Goal: Transaction & Acquisition: Purchase product/service

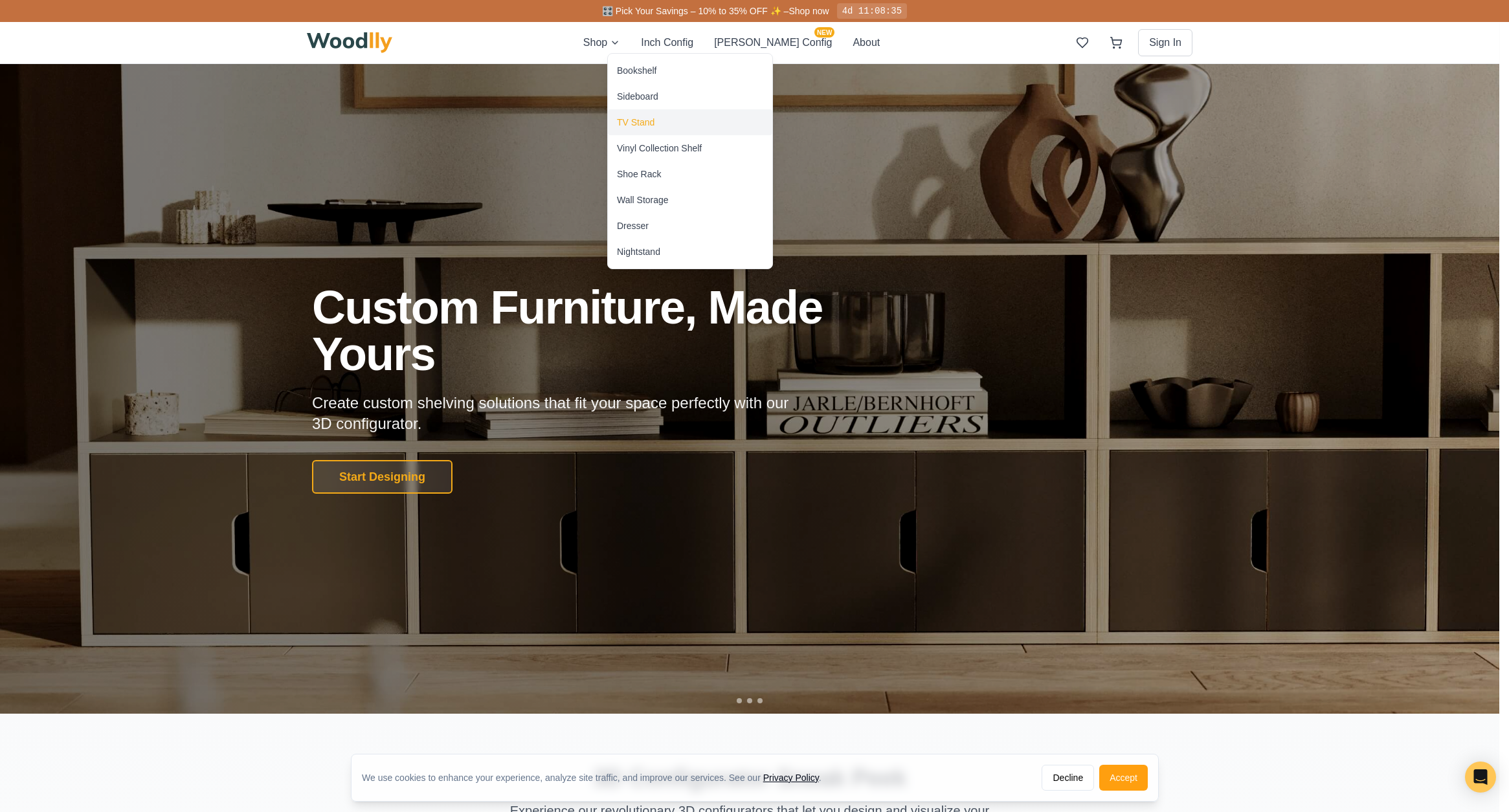
click at [630, 125] on div "TV Stand" at bounding box center [636, 122] width 38 height 13
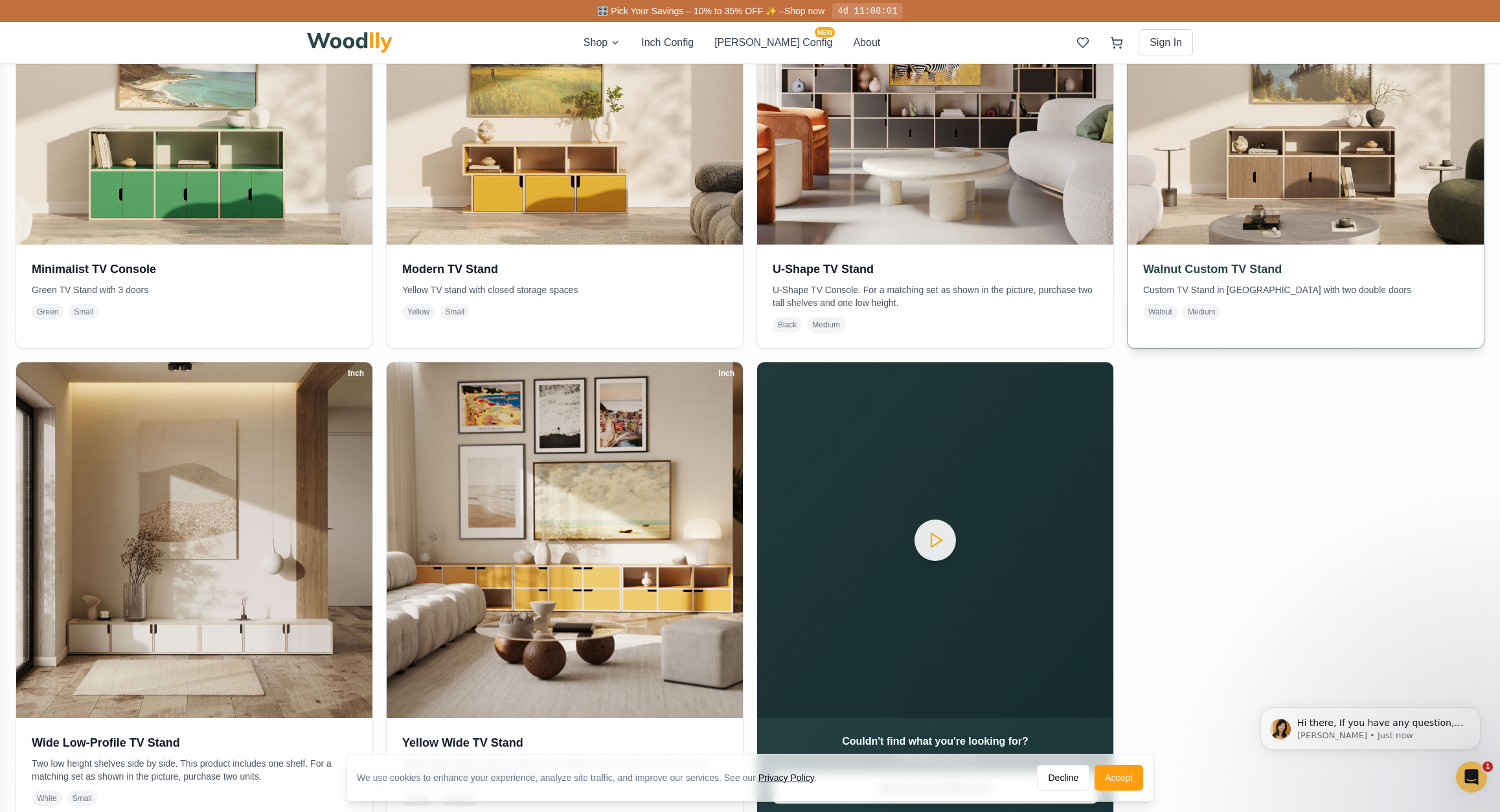
click at [1259, 268] on h3 "Walnut Custom TV Stand" at bounding box center [1305, 269] width 325 height 18
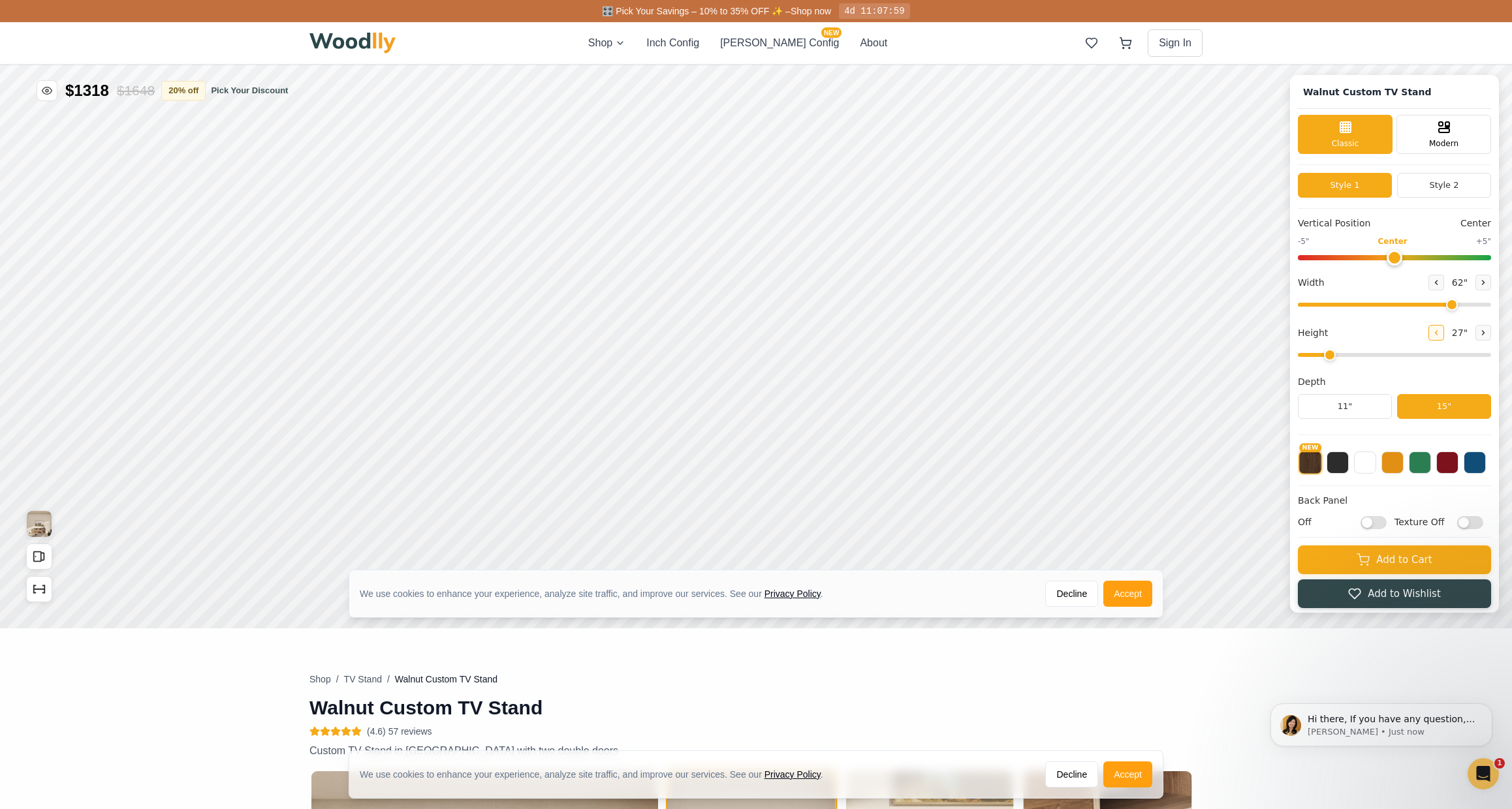
type input "62"
type input "2"
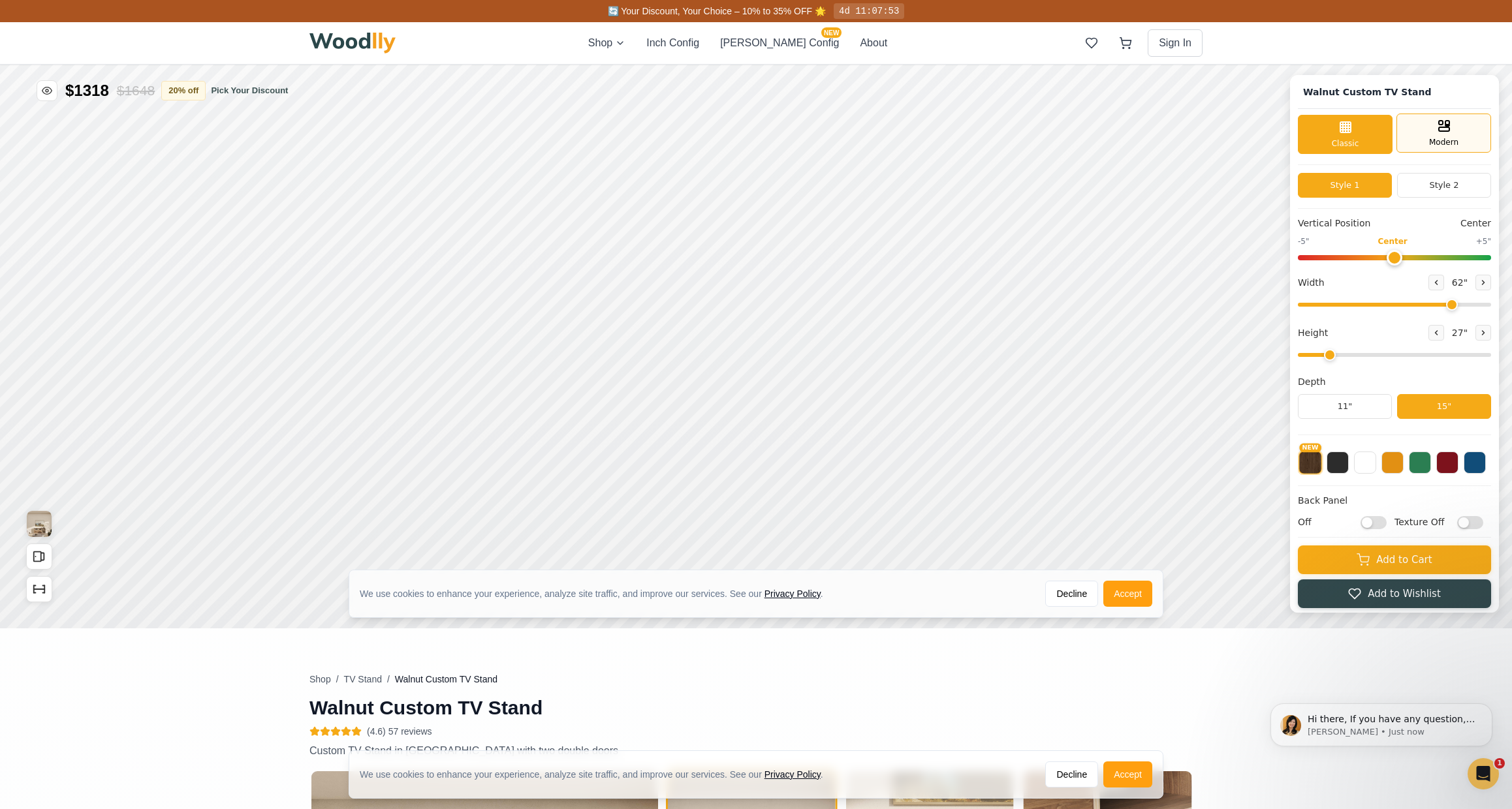
click at [1457, 144] on span "Modern" at bounding box center [1443, 142] width 29 height 12
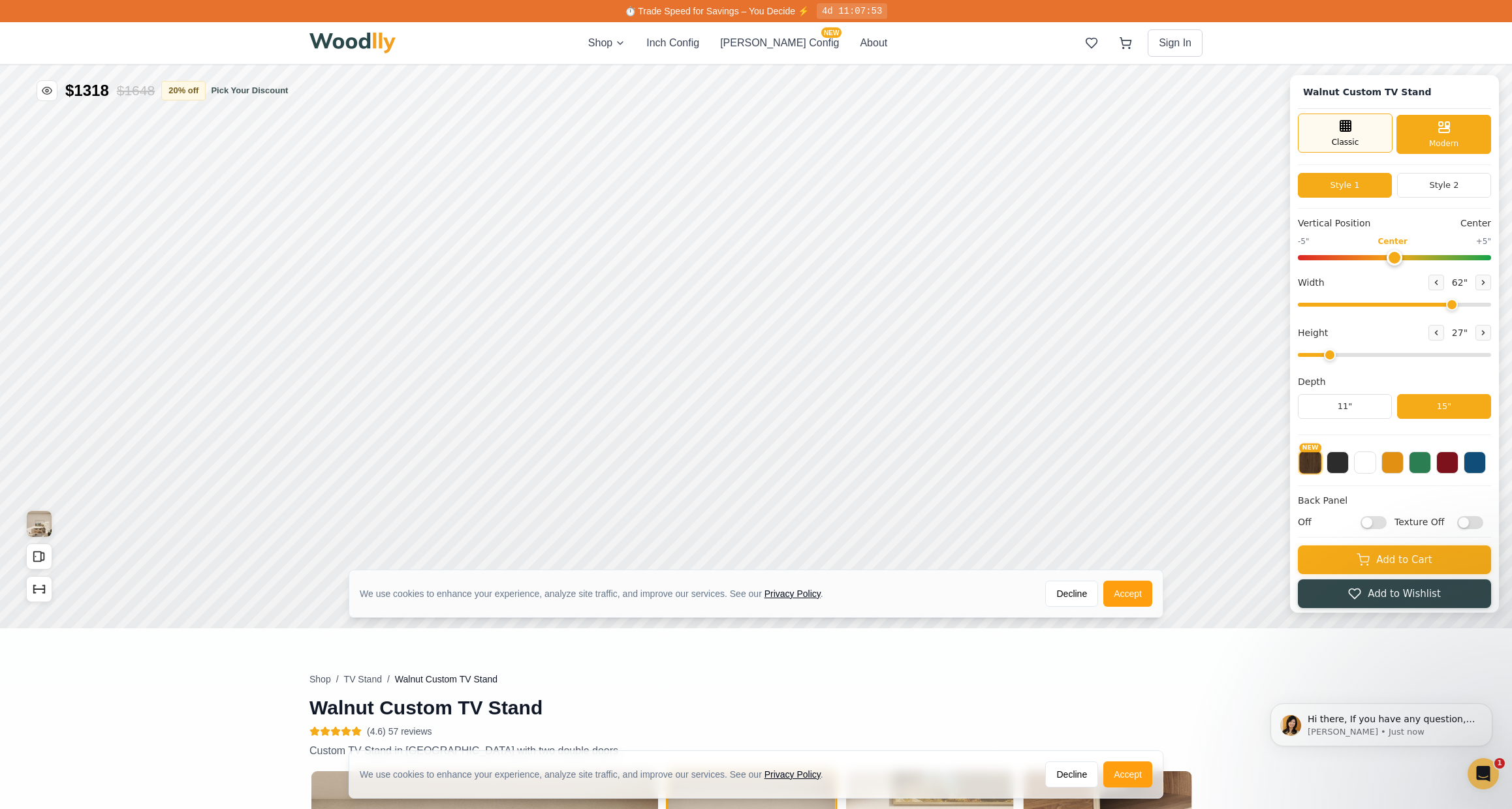
click at [1363, 131] on div "Classic" at bounding box center [1345, 133] width 95 height 39
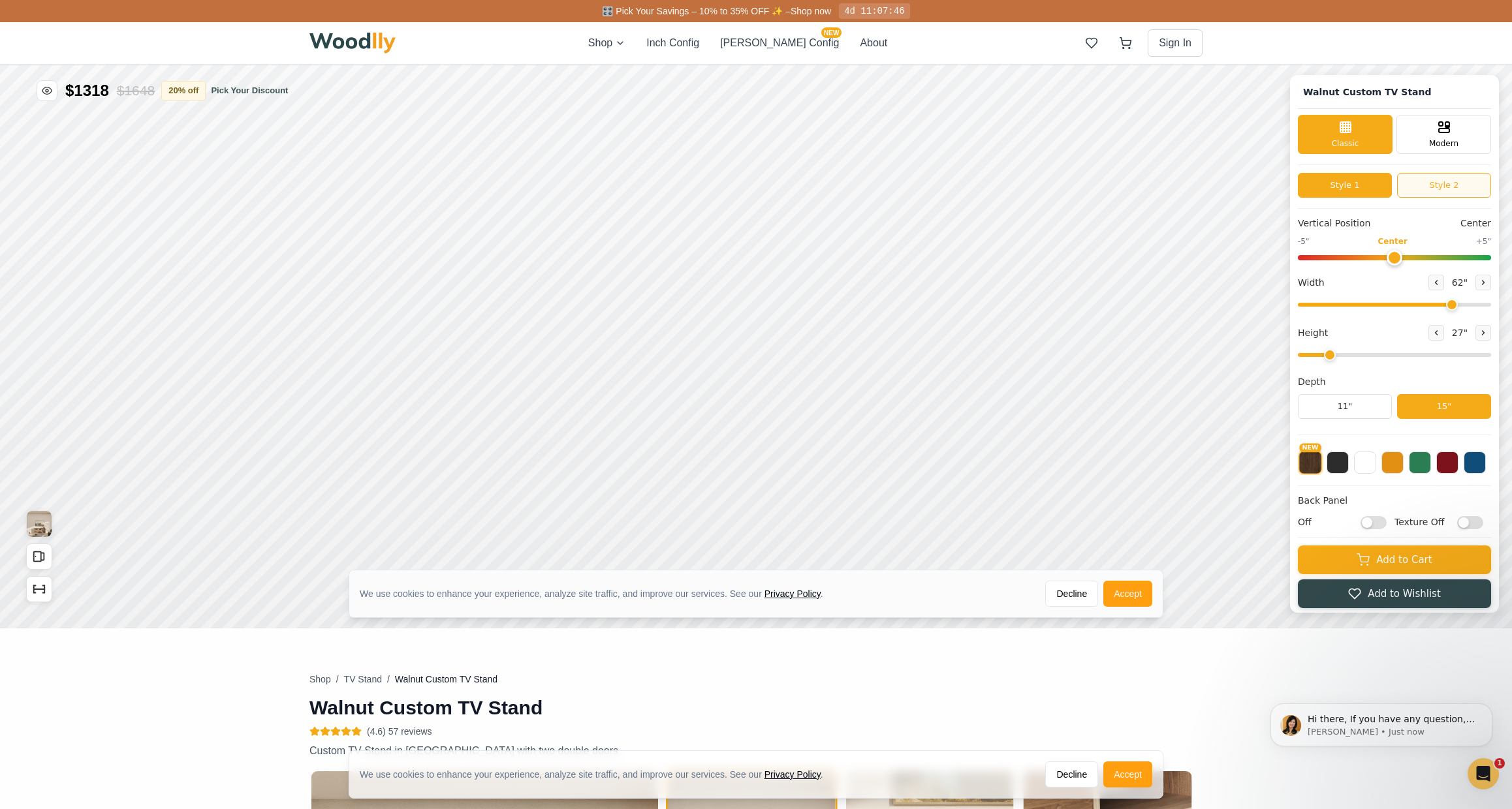
click at [1452, 187] on button "Style 2" at bounding box center [1443, 185] width 94 height 24
click at [1369, 182] on button "Style 1" at bounding box center [1344, 185] width 94 height 24
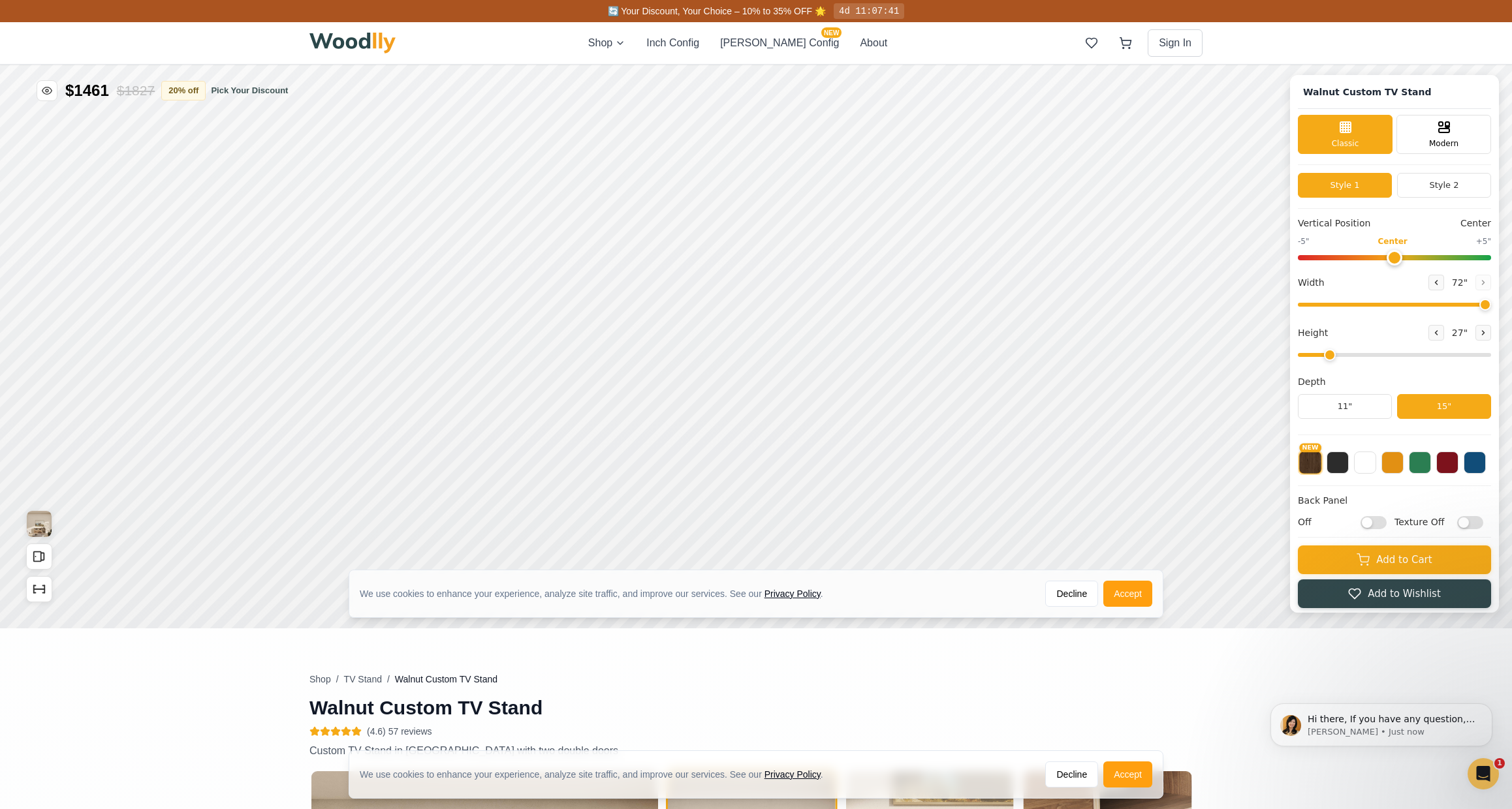
drag, startPoint x: 1458, startPoint y: 302, endPoint x: 1505, endPoint y: 302, distance: 47.0
type input "72"
click at [1491, 303] on input "range" at bounding box center [1394, 305] width 193 height 4
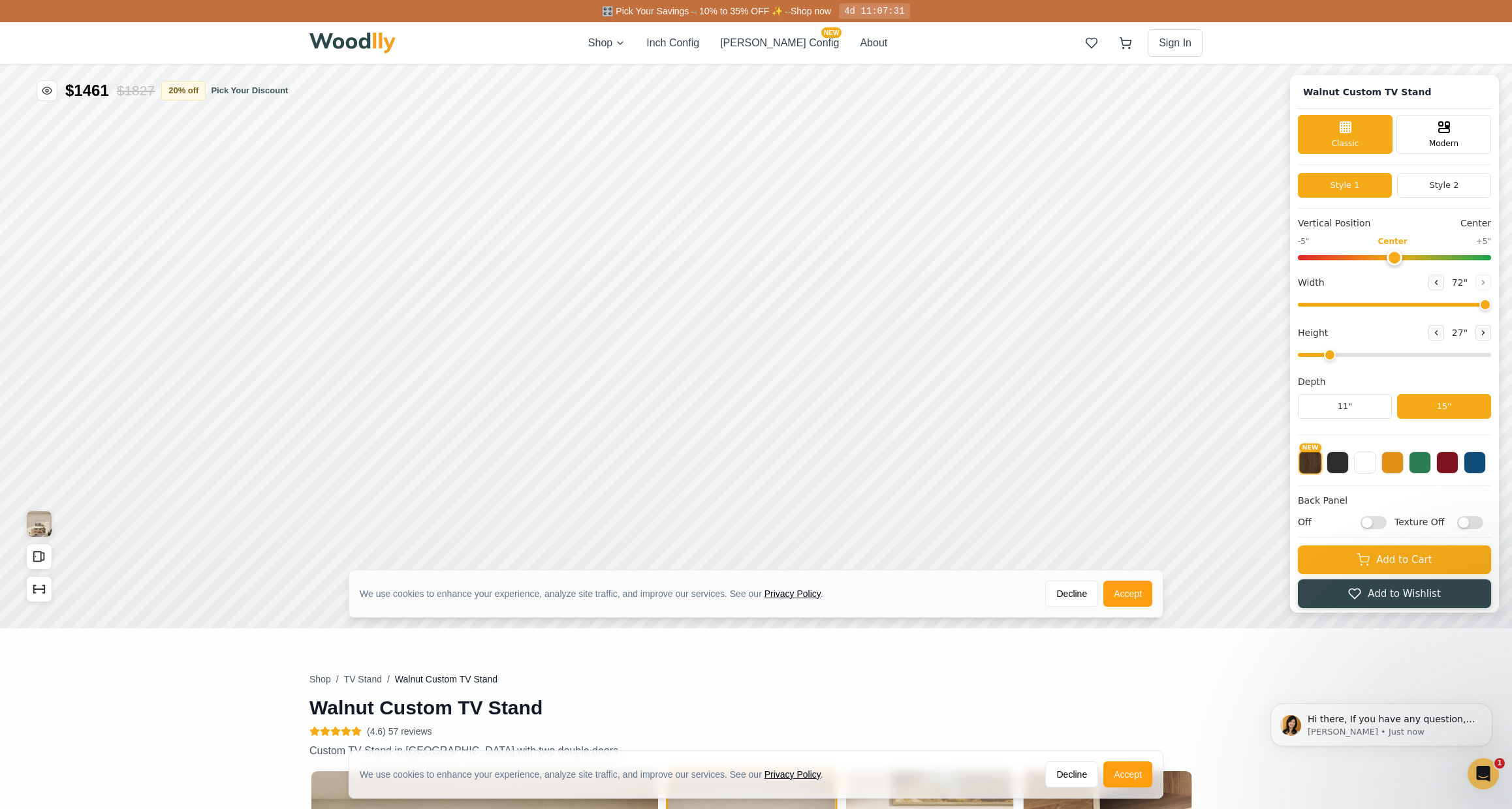
click at [1375, 524] on input "Off" at bounding box center [1373, 522] width 26 height 13
checkbox input "true"
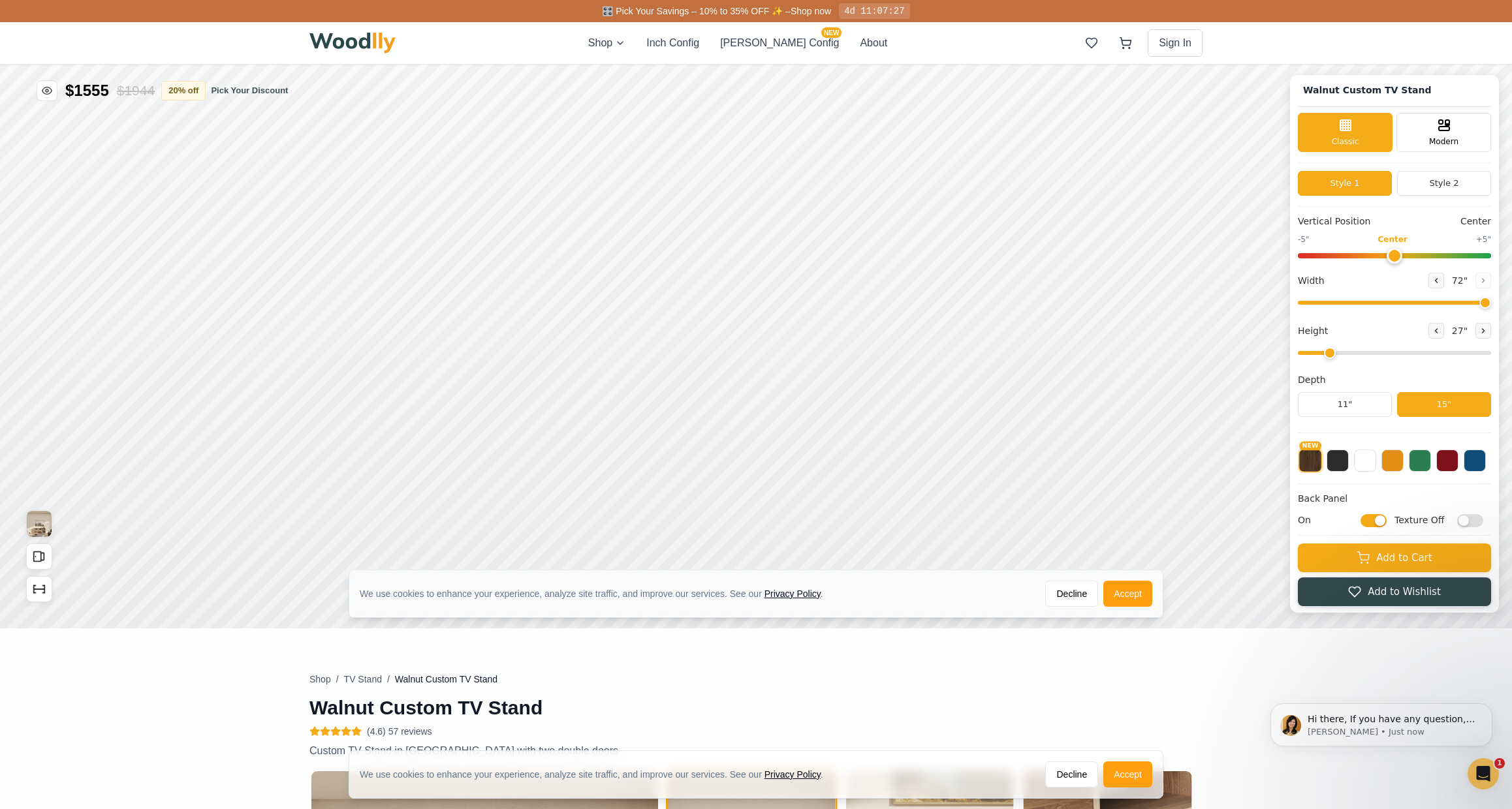
scroll to position [5, 0]
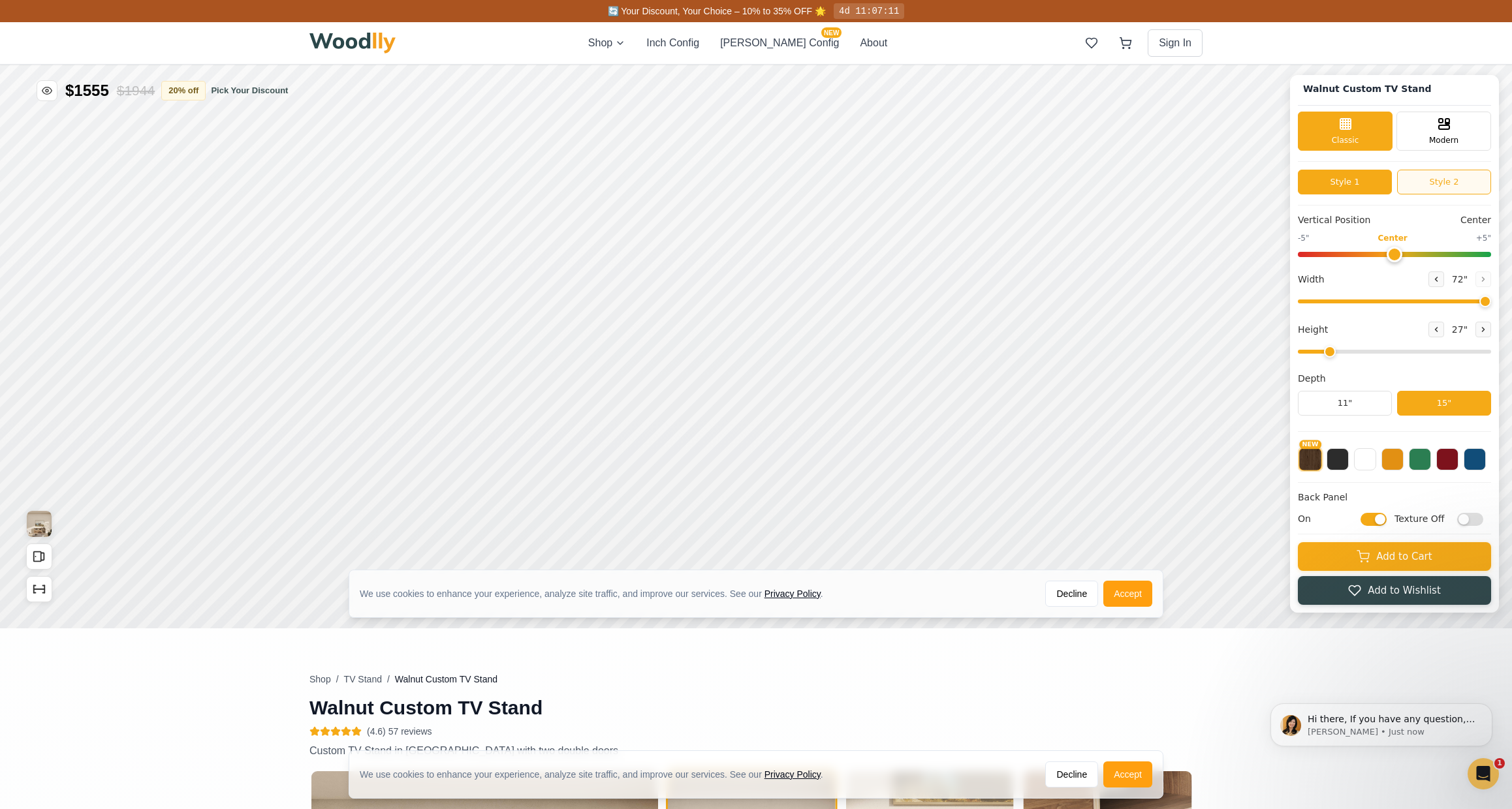
click at [1444, 180] on button "Style 2" at bounding box center [1443, 182] width 94 height 24
click at [1373, 182] on button "Style 1" at bounding box center [1344, 182] width 94 height 24
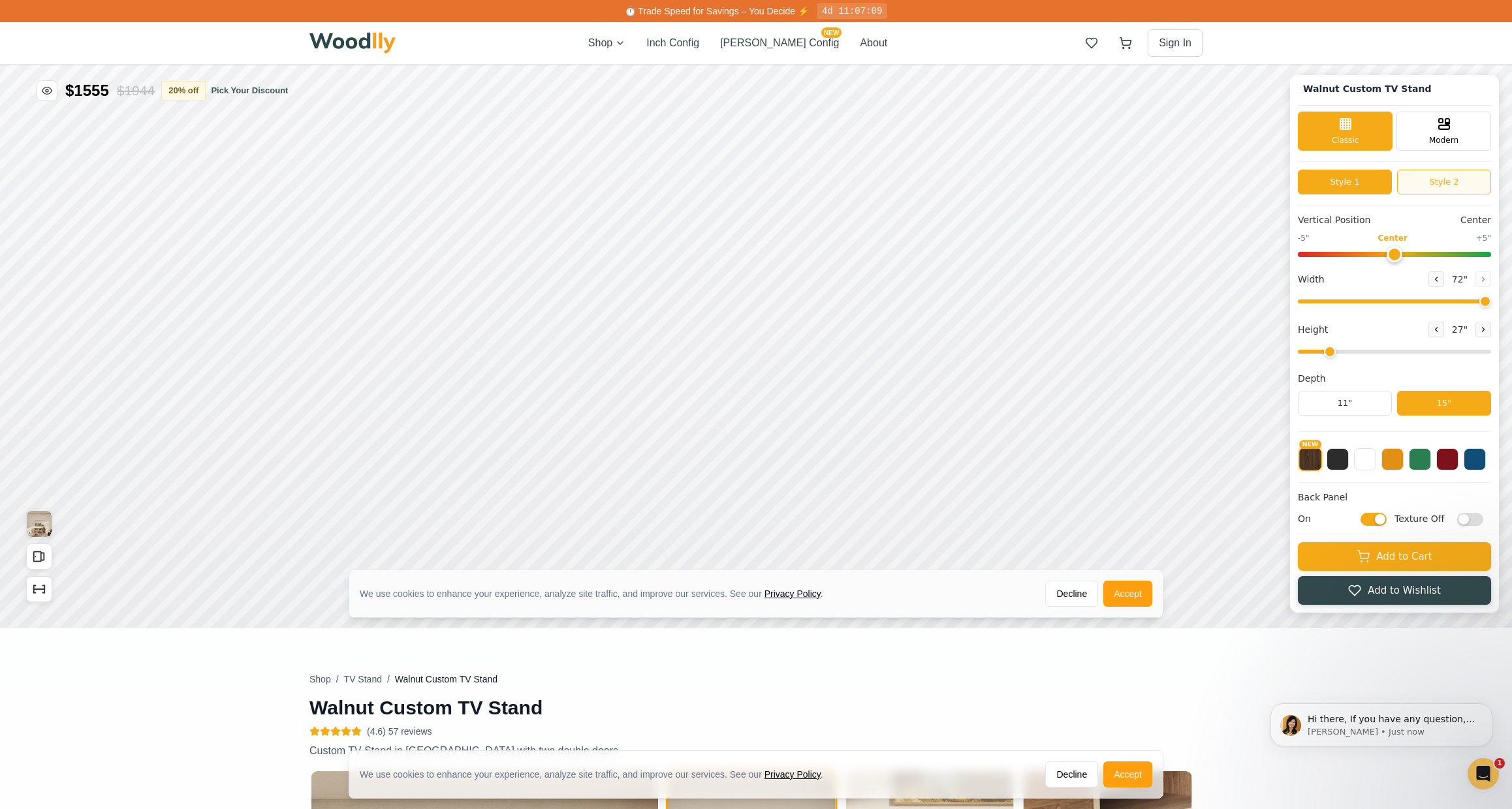
click at [1475, 191] on button "Style 2" at bounding box center [1443, 182] width 94 height 24
click at [1364, 179] on button "Style 1" at bounding box center [1344, 182] width 94 height 24
click at [1449, 130] on div "Modern" at bounding box center [1443, 130] width 95 height 39
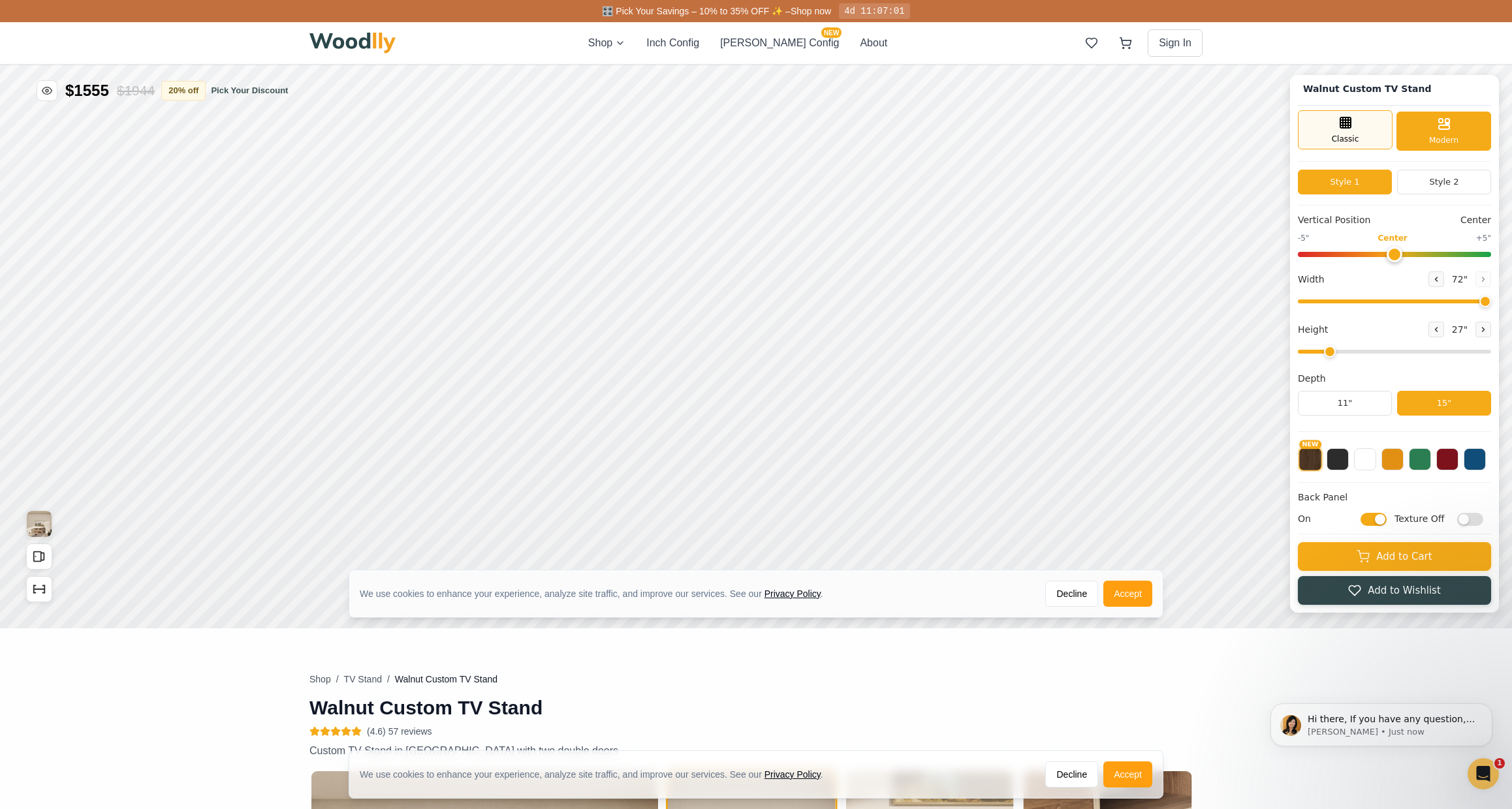
click at [1371, 133] on div "Classic" at bounding box center [1345, 130] width 95 height 39
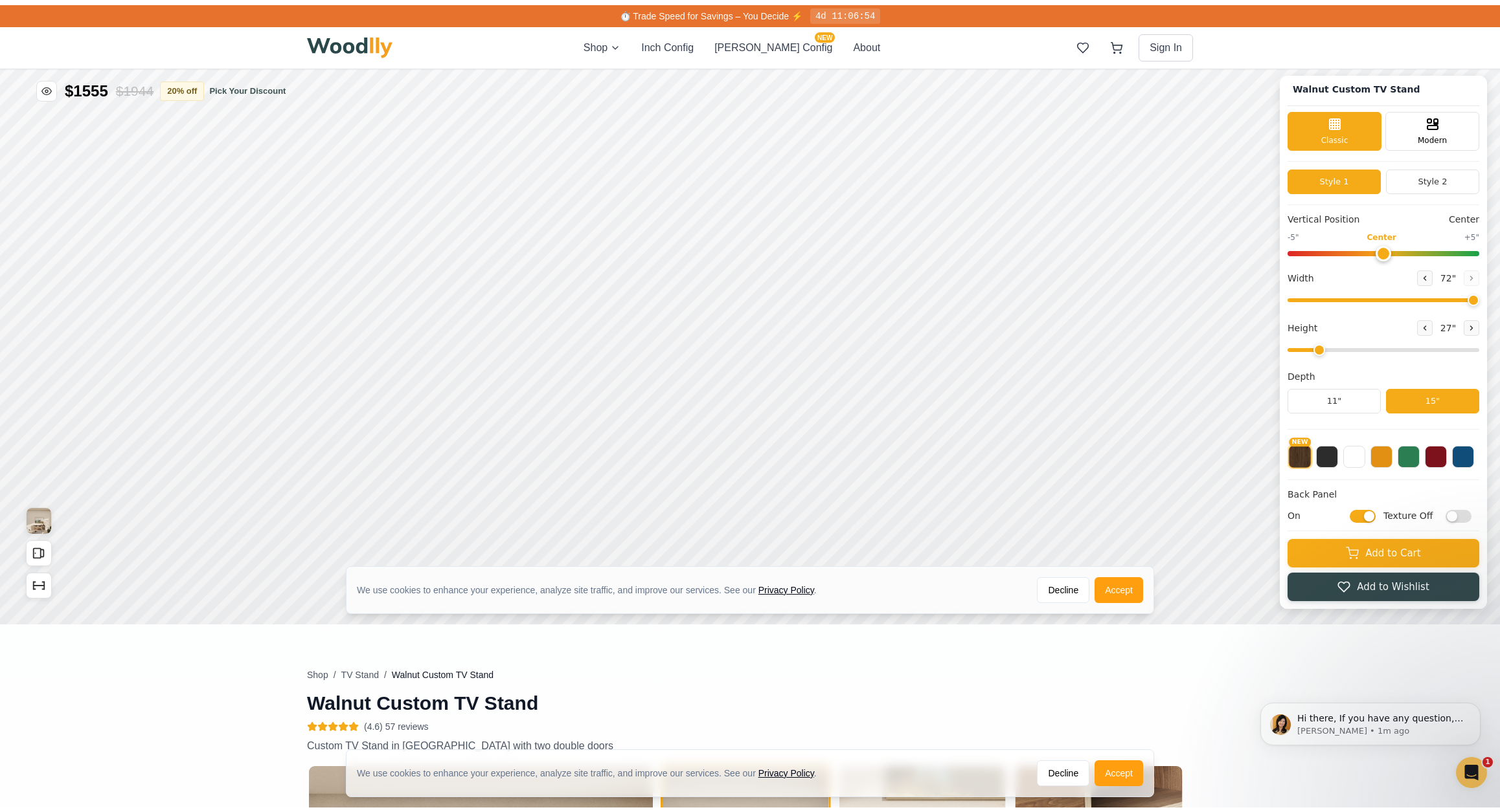
scroll to position [0, 0]
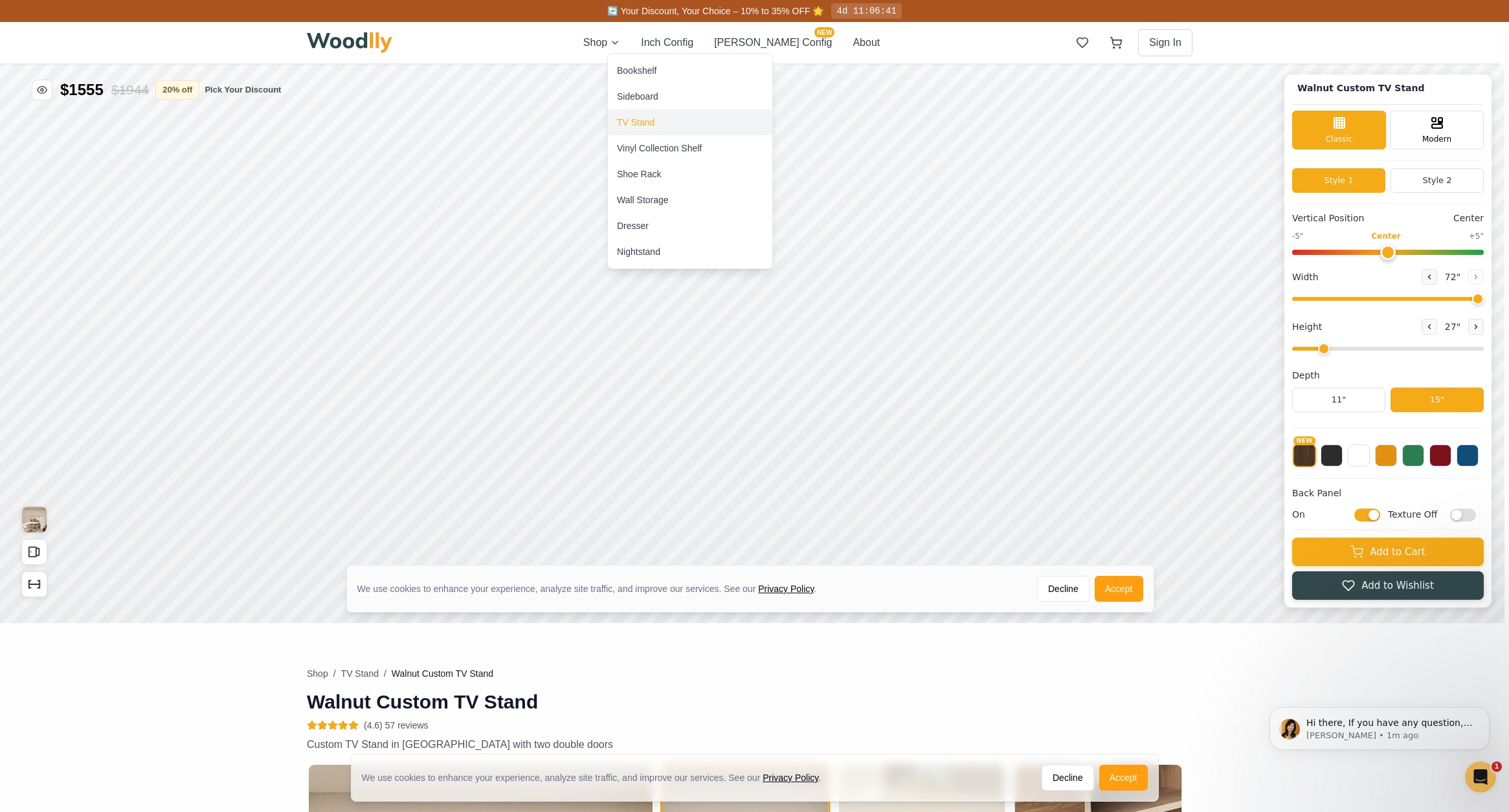
click at [641, 119] on div "TV Stand" at bounding box center [636, 122] width 38 height 13
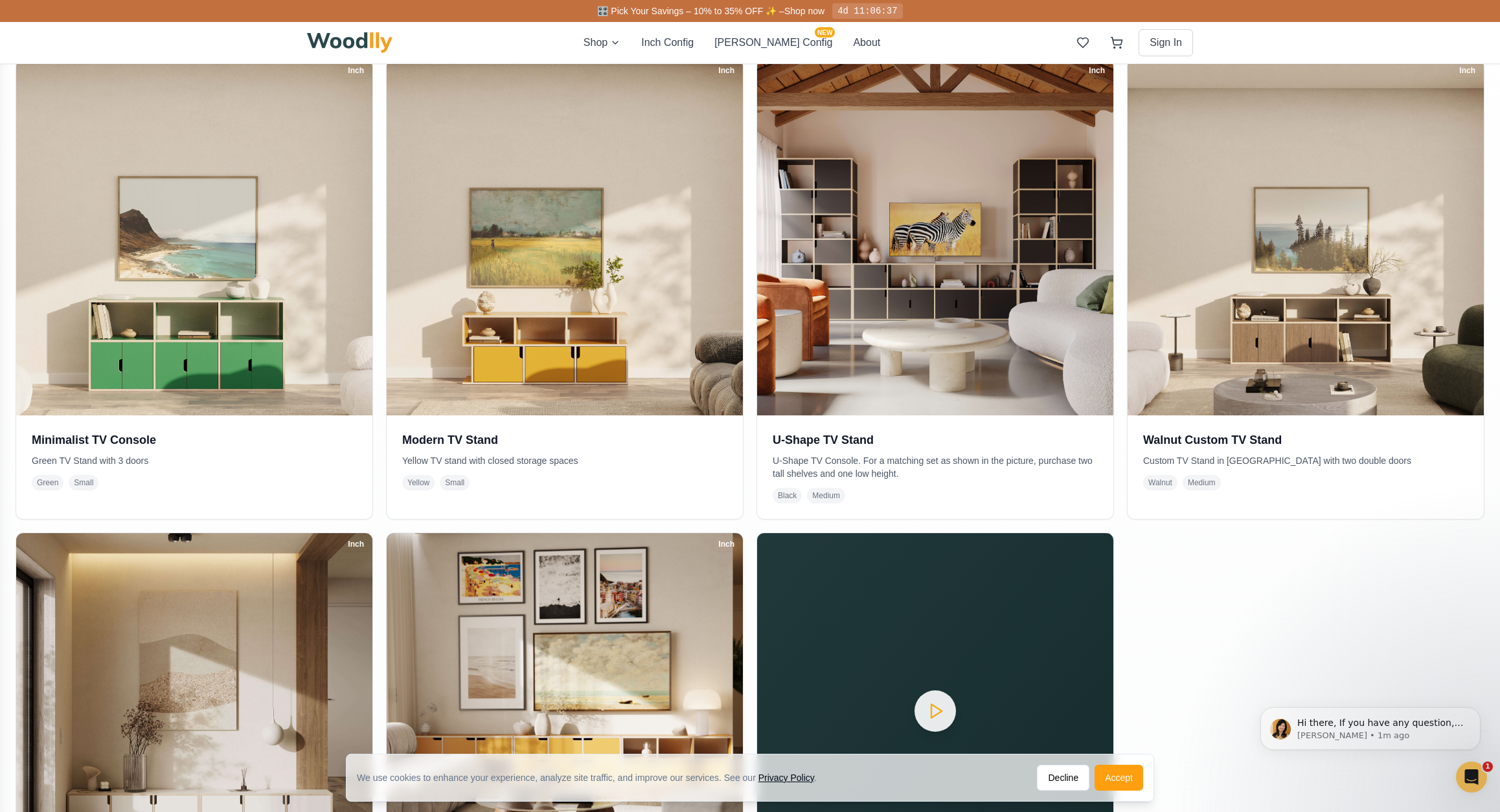
scroll to position [541, 0]
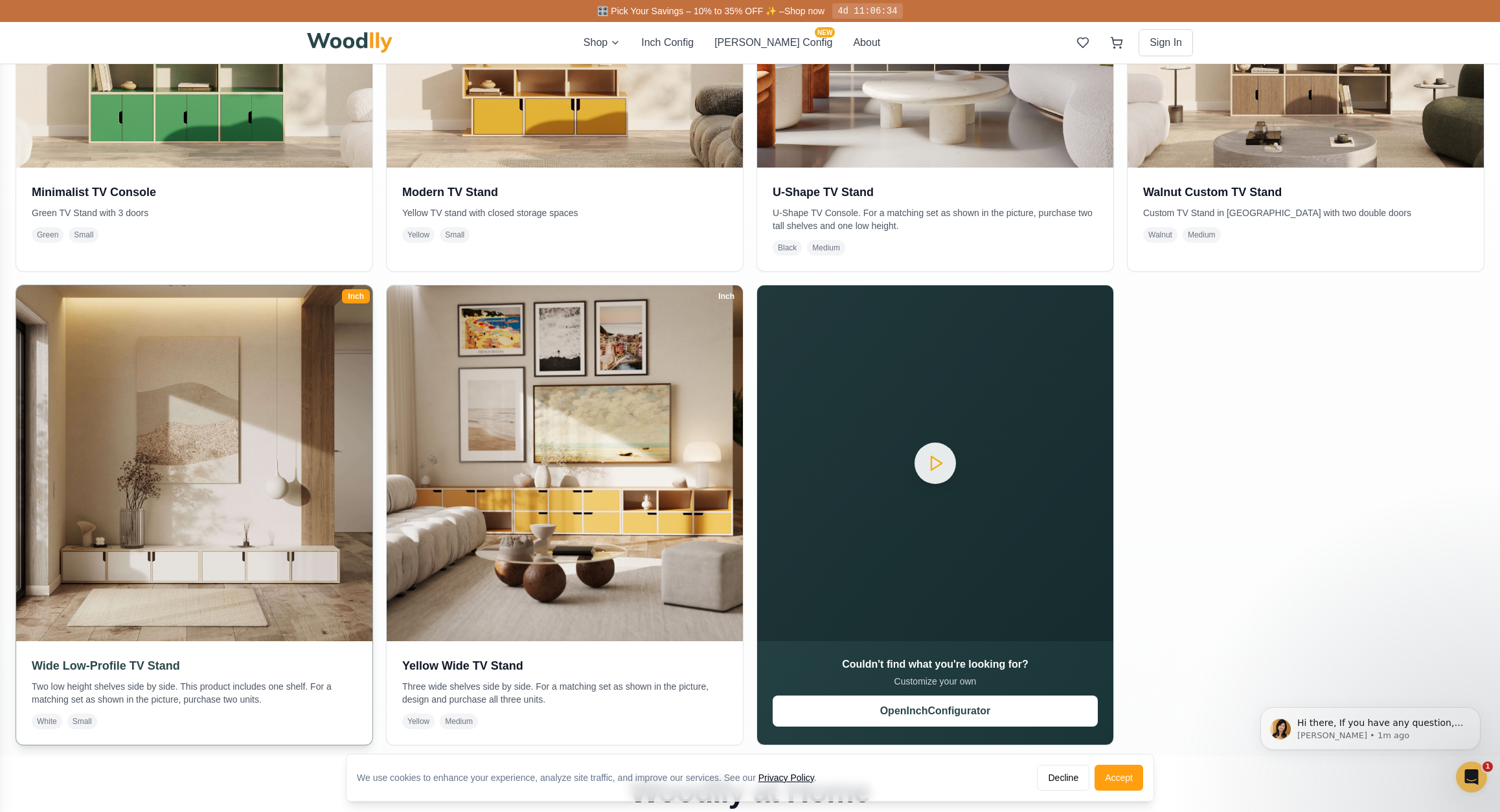
click at [155, 666] on h3 "Wide Low-Profile TV Stand" at bounding box center [194, 666] width 325 height 18
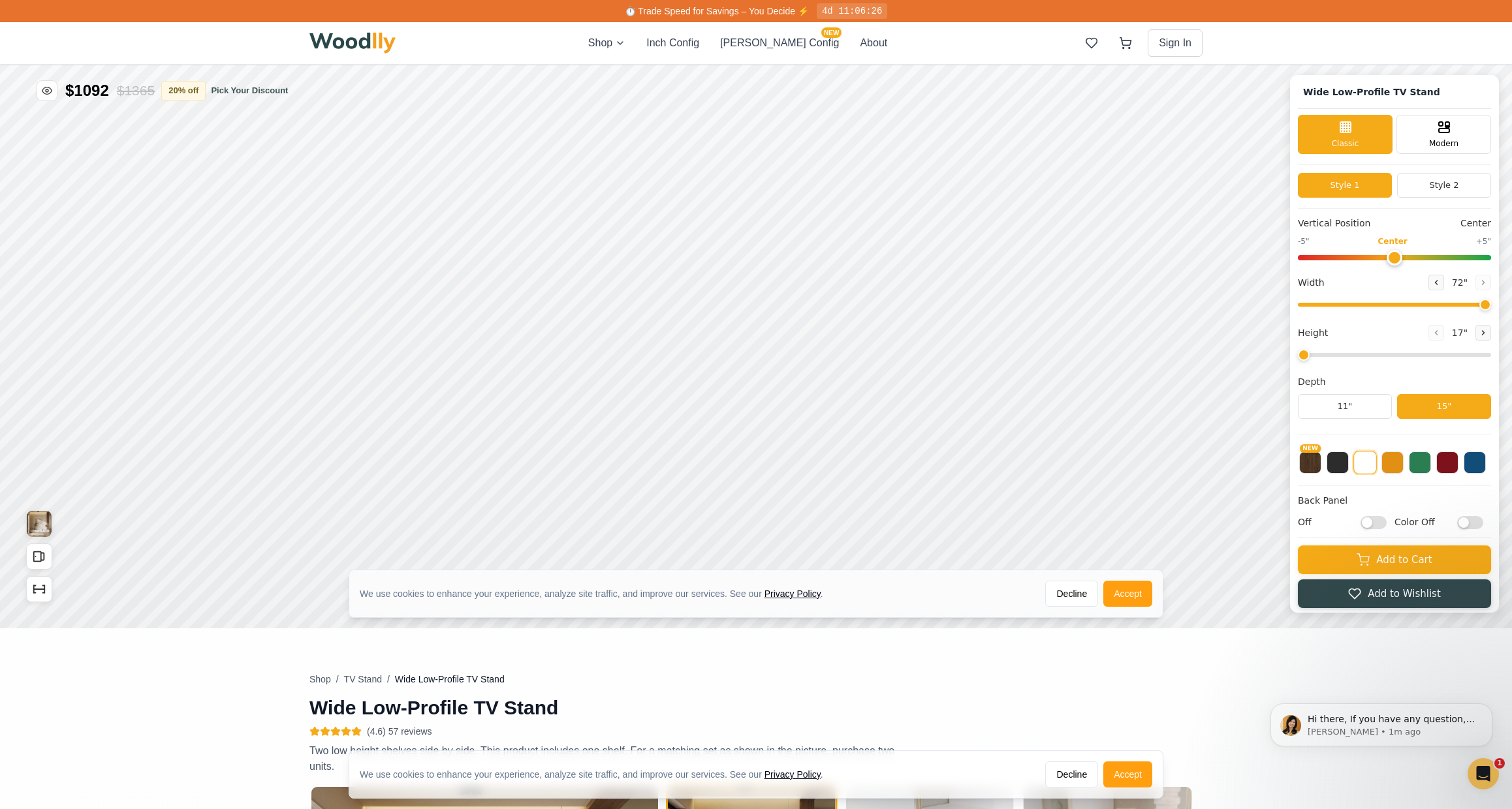
drag, startPoint x: 1433, startPoint y: 304, endPoint x: 1578, endPoint y: 316, distance: 145.5
type input "72"
click at [1491, 307] on input "range" at bounding box center [1394, 305] width 193 height 4
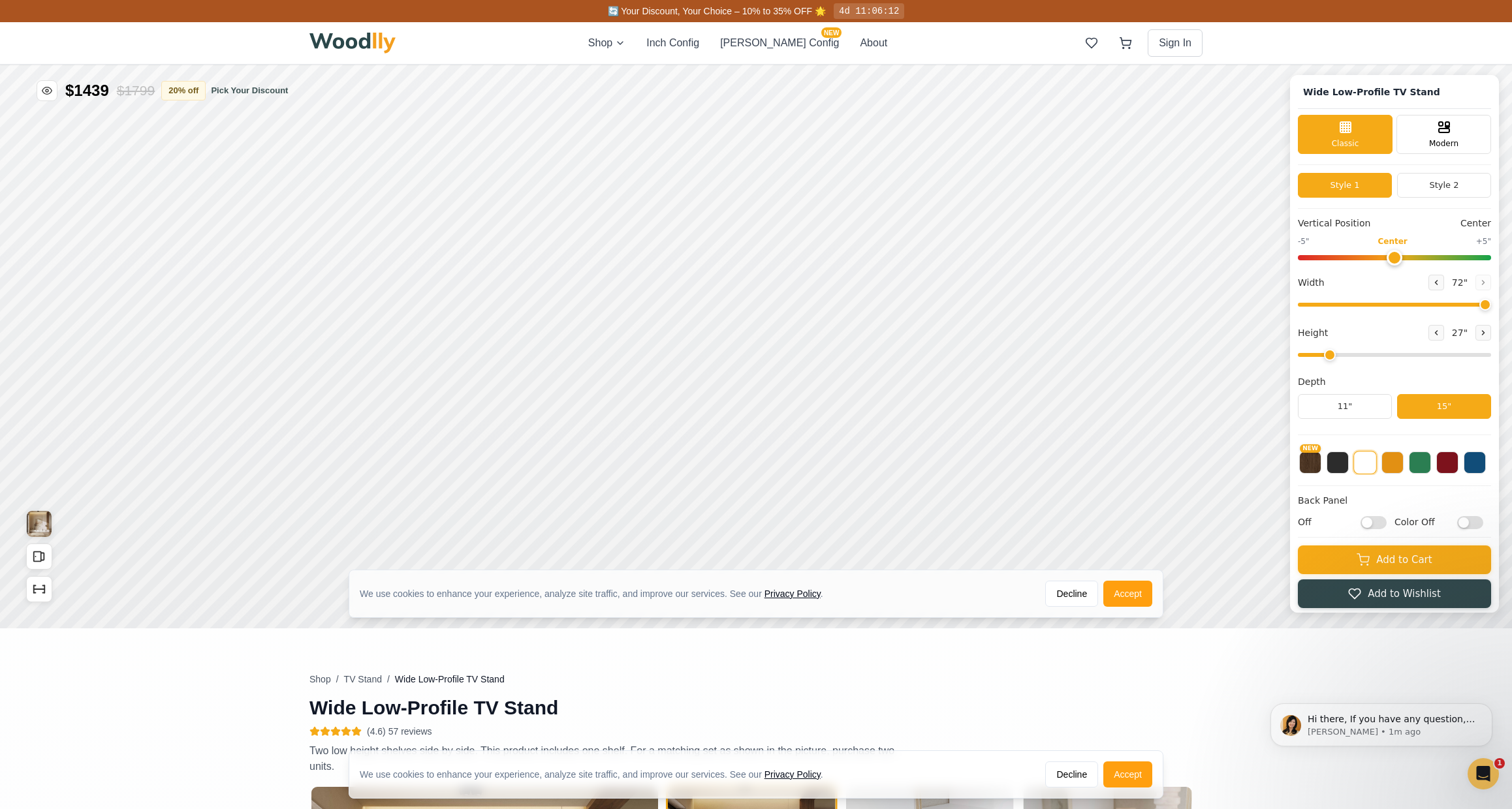
drag, startPoint x: 1325, startPoint y: 352, endPoint x: 1343, endPoint y: 343, distance: 20.1
click at [1344, 353] on input "range" at bounding box center [1394, 354] width 193 height 4
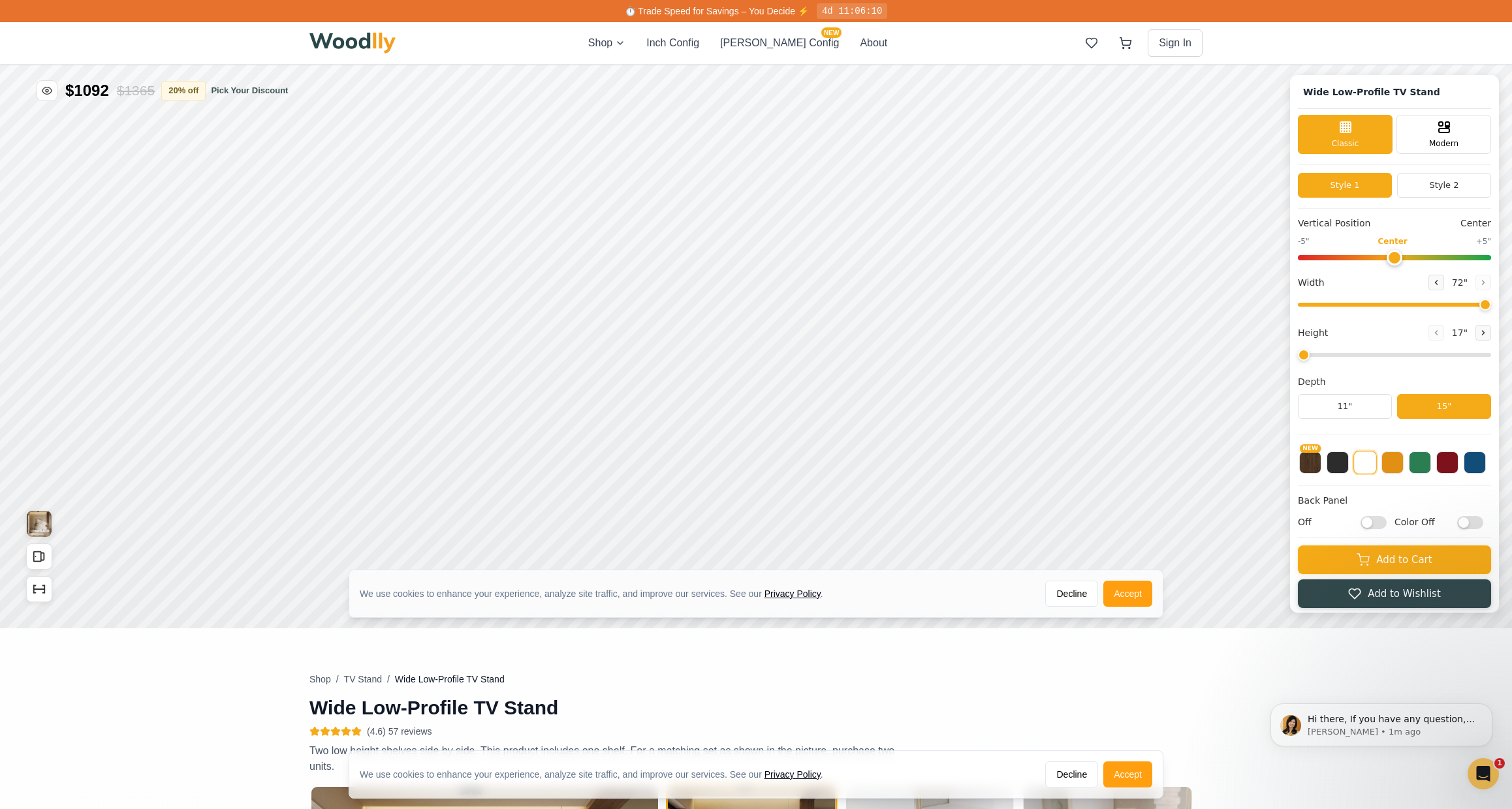
drag, startPoint x: 1339, startPoint y: 358, endPoint x: 1309, endPoint y: 358, distance: 30.0
type input "1"
click at [1309, 357] on input "range" at bounding box center [1394, 354] width 193 height 4
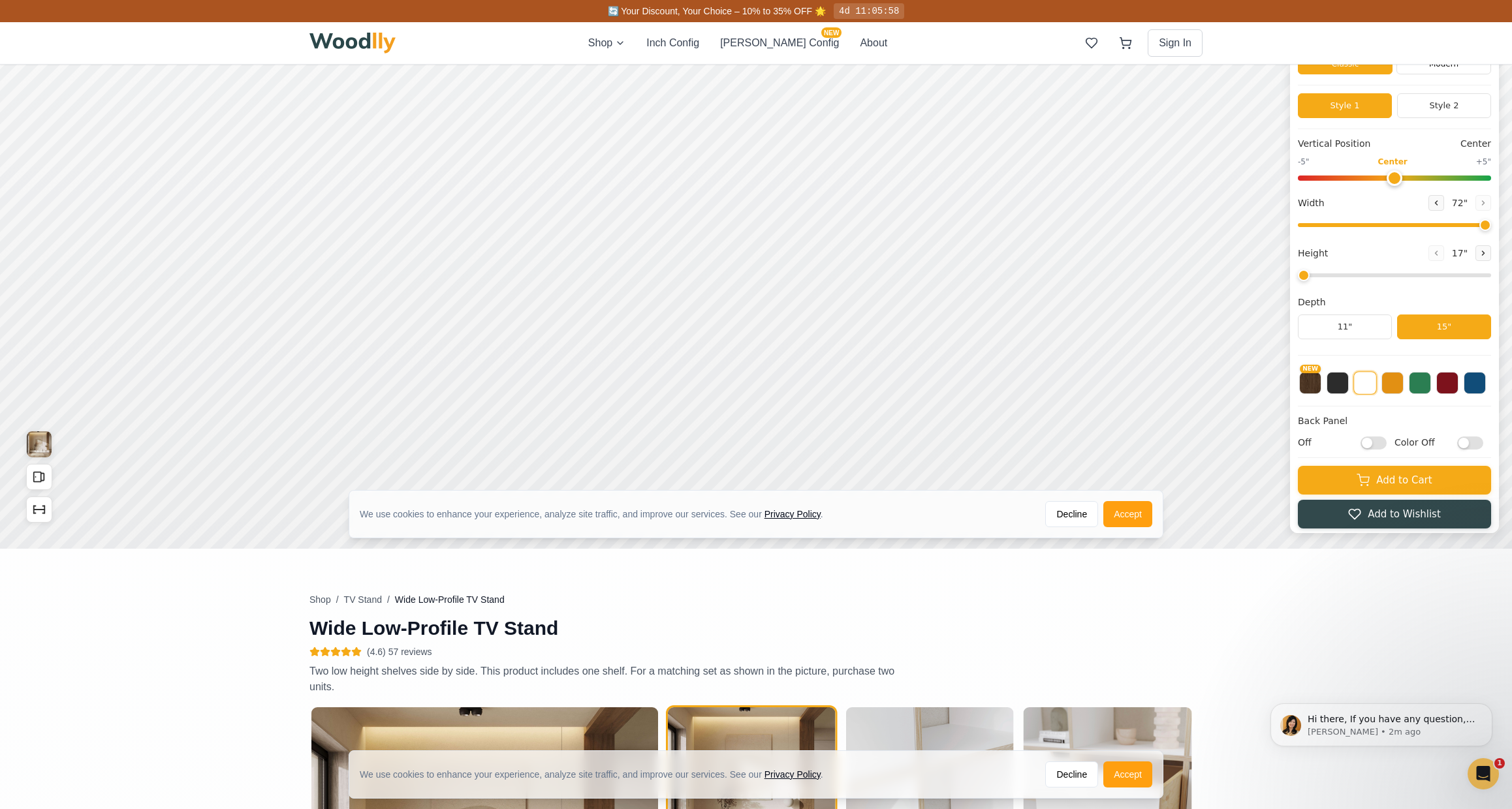
scroll to position [75, 0]
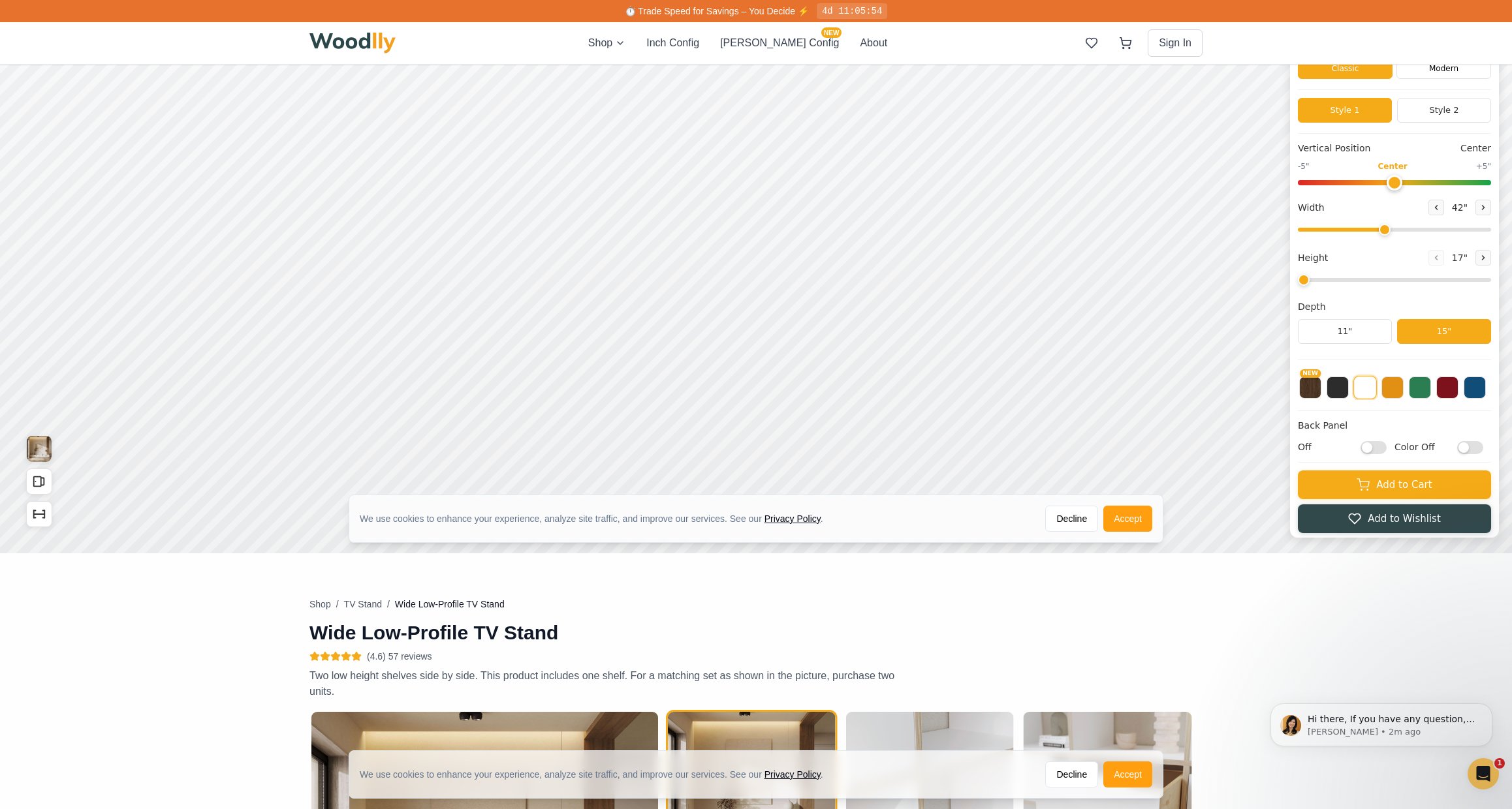
drag, startPoint x: 1489, startPoint y: 230, endPoint x: 1391, endPoint y: 230, distance: 98.0
type input "42"
click at [1391, 230] on input "range" at bounding box center [1394, 230] width 193 height 4
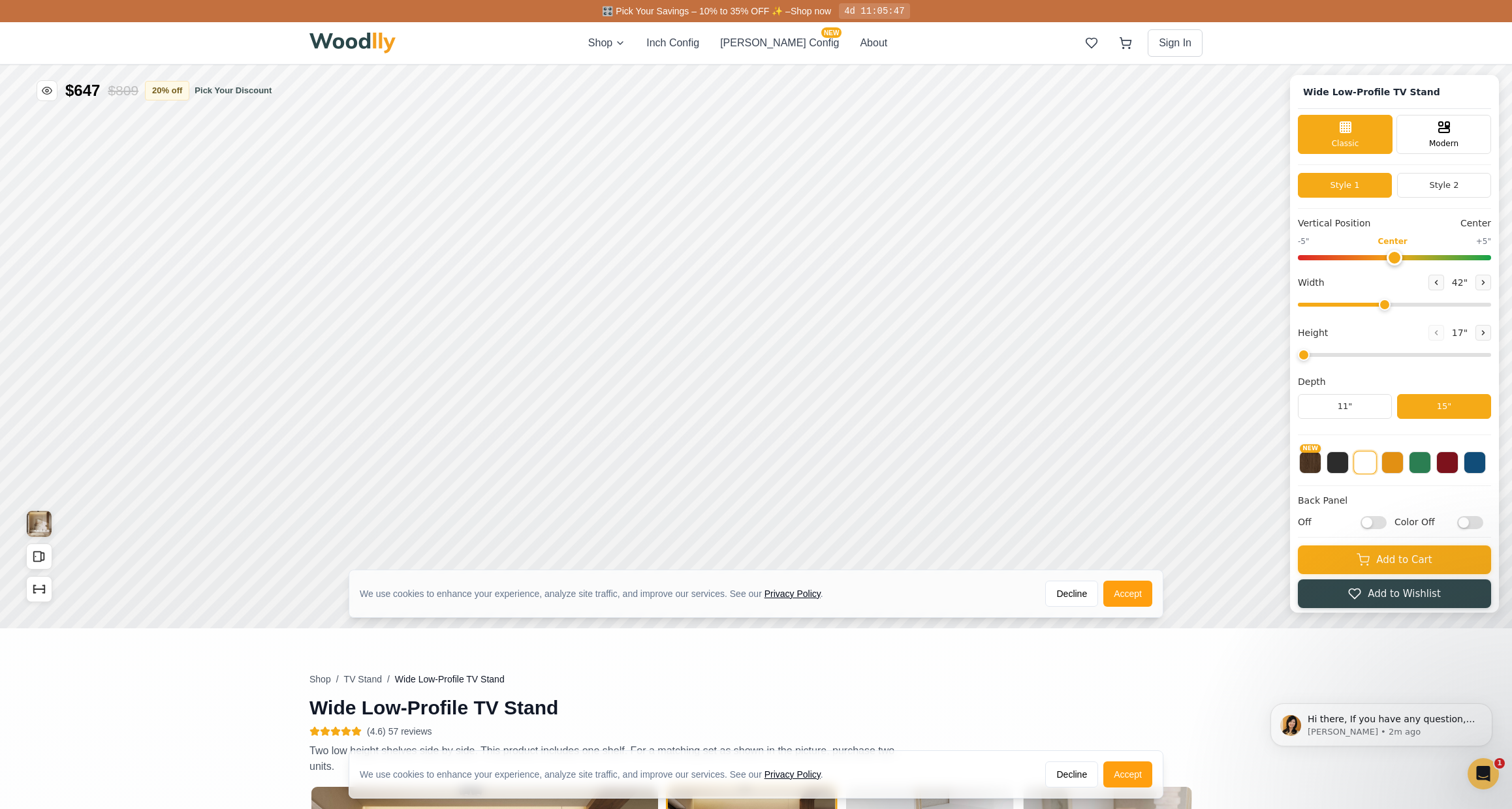
scroll to position [0, 0]
click at [1315, 459] on button "NEW" at bounding box center [1310, 461] width 22 height 22
drag, startPoint x: 1315, startPoint y: 356, endPoint x: 1322, endPoint y: 355, distance: 7.1
click at [1324, 356] on input "range" at bounding box center [1394, 354] width 193 height 4
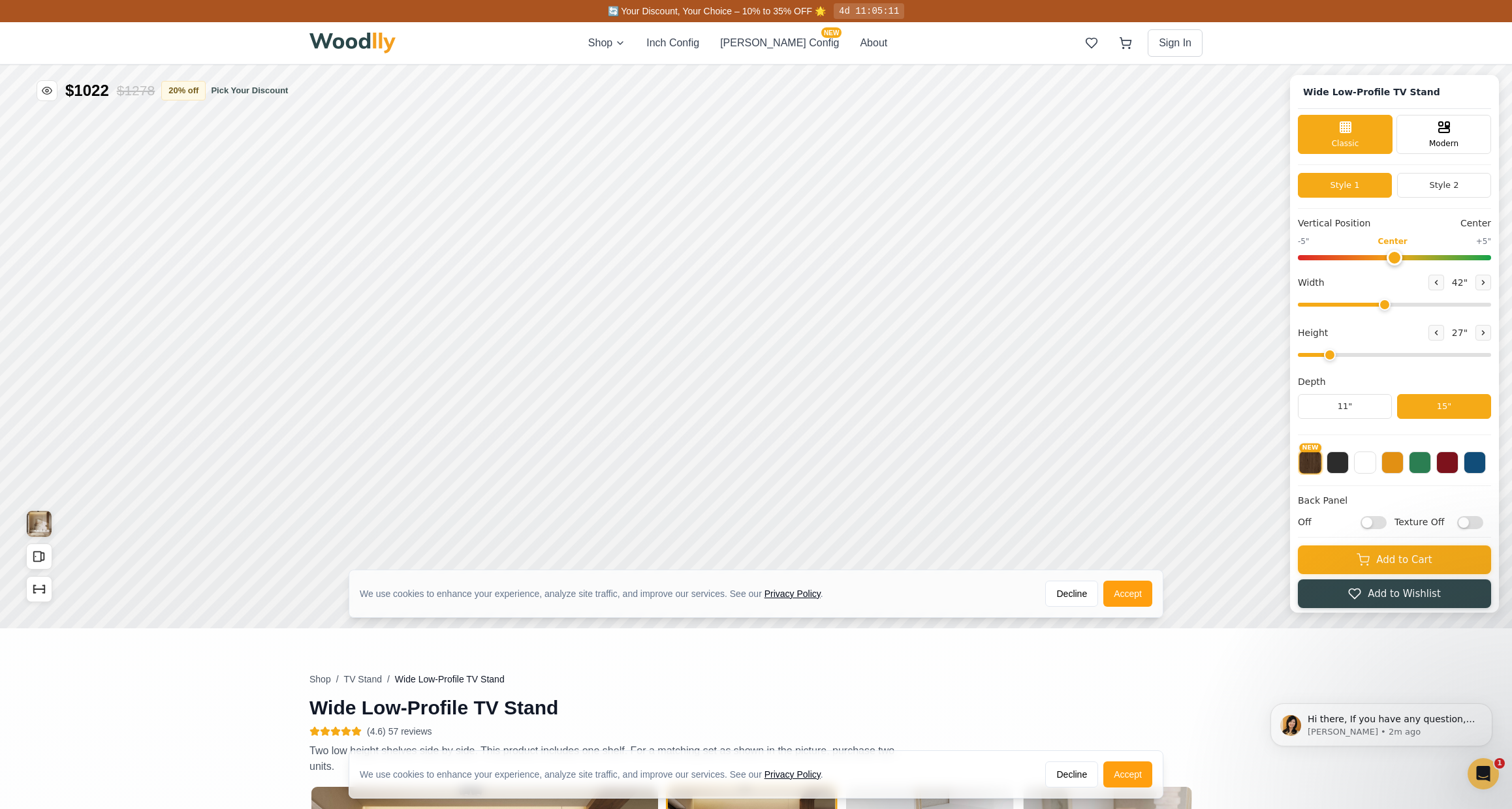
drag, startPoint x: 1314, startPoint y: 356, endPoint x: 1326, endPoint y: 356, distance: 12.0
click at [1326, 356] on input "range" at bounding box center [1394, 354] width 193 height 4
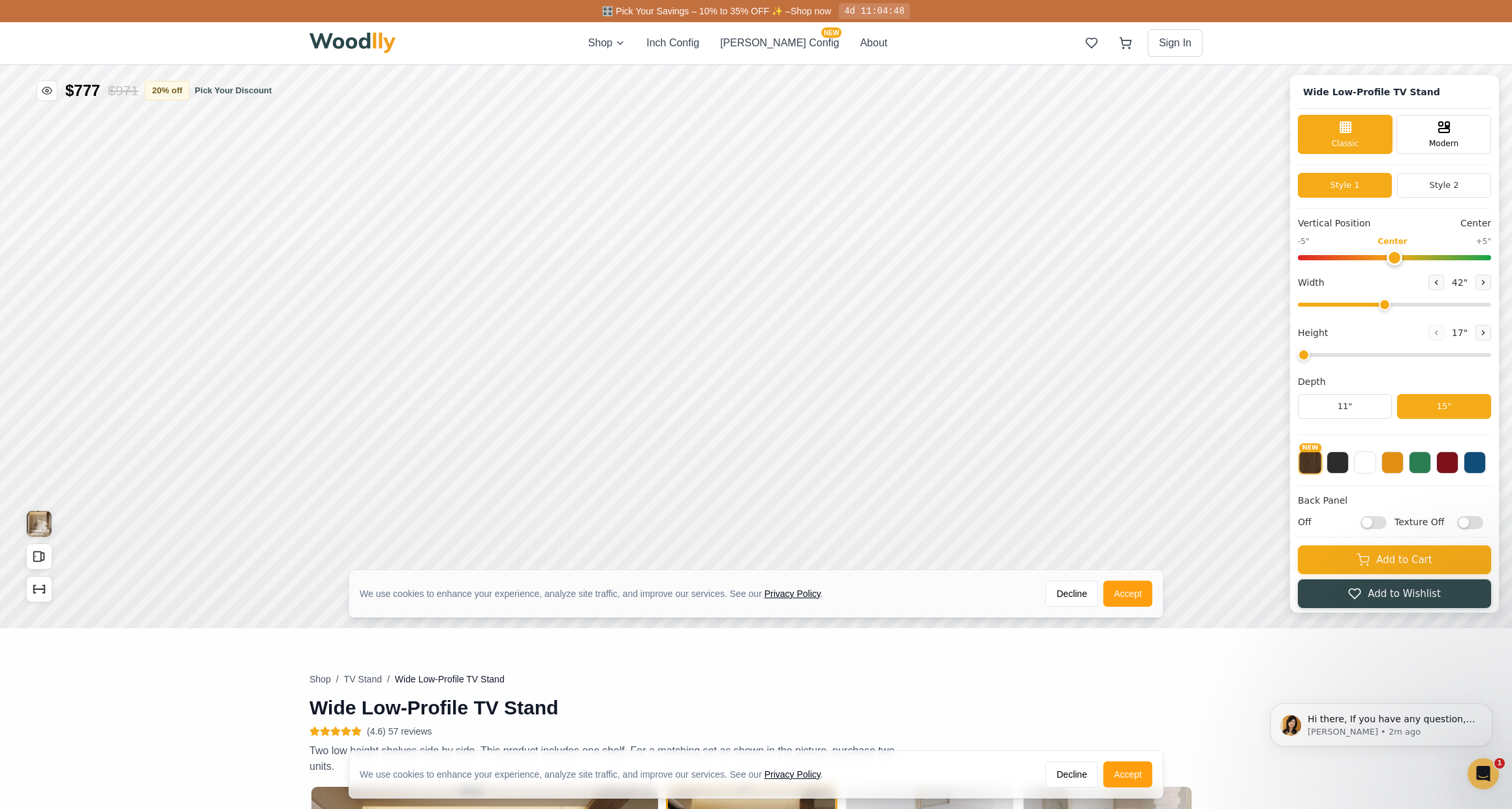
drag, startPoint x: 1335, startPoint y: 355, endPoint x: 1312, endPoint y: 354, distance: 23.0
type input "1"
click at [1312, 354] on input "range" at bounding box center [1394, 354] width 193 height 4
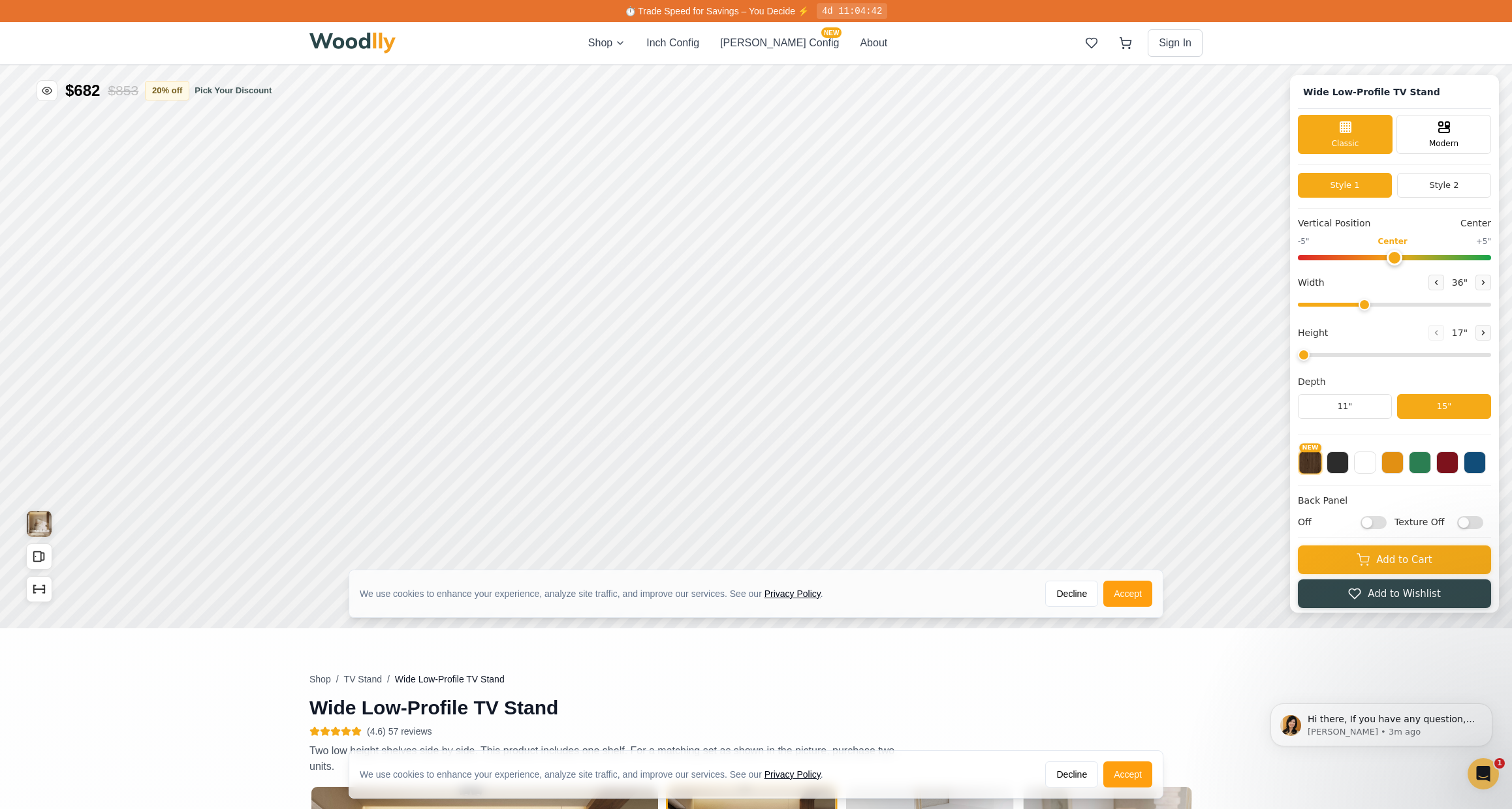
drag, startPoint x: 1391, startPoint y: 303, endPoint x: 1371, endPoint y: 303, distance: 20.0
type input "36"
click at [1371, 303] on input "range" at bounding box center [1394, 305] width 193 height 4
click at [1365, 408] on button "11"" at bounding box center [1344, 406] width 94 height 24
